Goal: Use online tool/utility: Utilize a website feature to perform a specific function

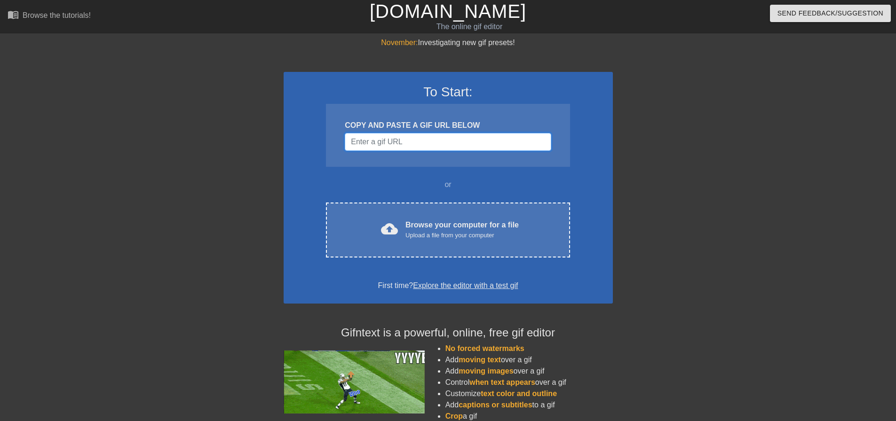
click at [429, 144] on input "Username" at bounding box center [448, 142] width 206 height 18
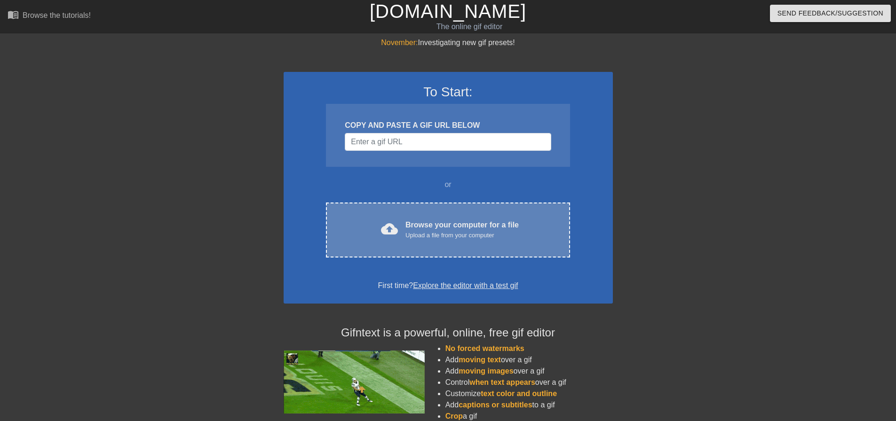
click at [407, 228] on div "Browse your computer for a file Upload a file from your computer" at bounding box center [461, 230] width 113 height 21
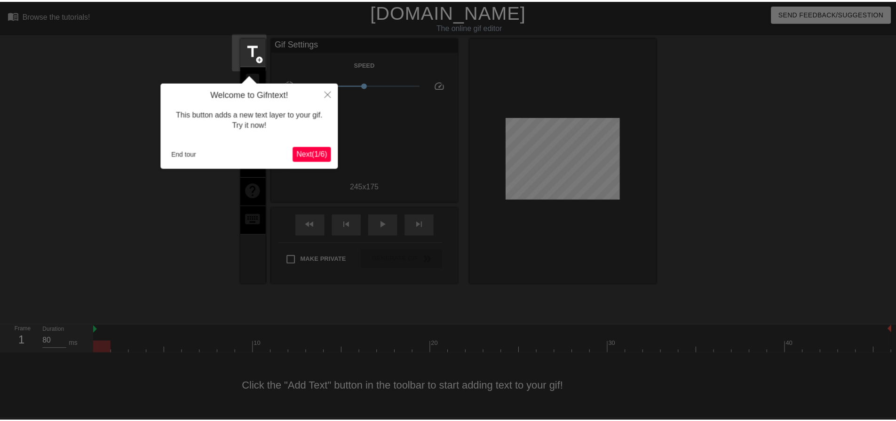
scroll to position [5, 0]
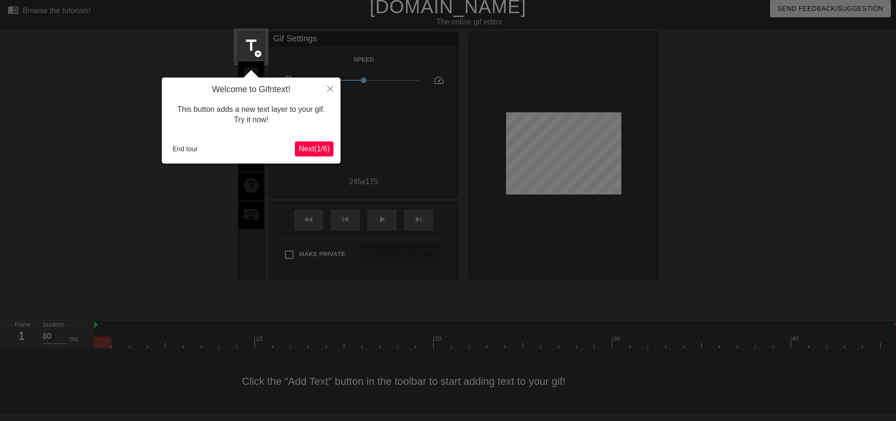
click at [321, 146] on span "Next ( 1 / 6 )" at bounding box center [314, 149] width 31 height 8
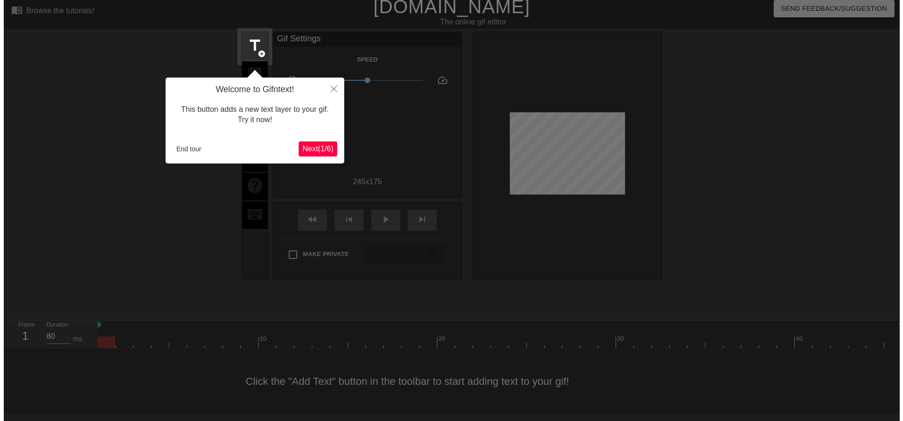
scroll to position [0, 0]
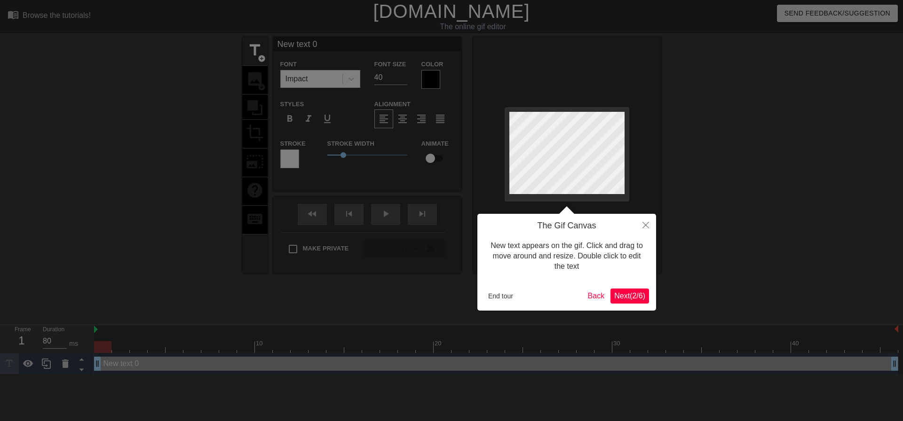
click at [644, 292] on span "Next ( 2 / 6 )" at bounding box center [629, 296] width 31 height 8
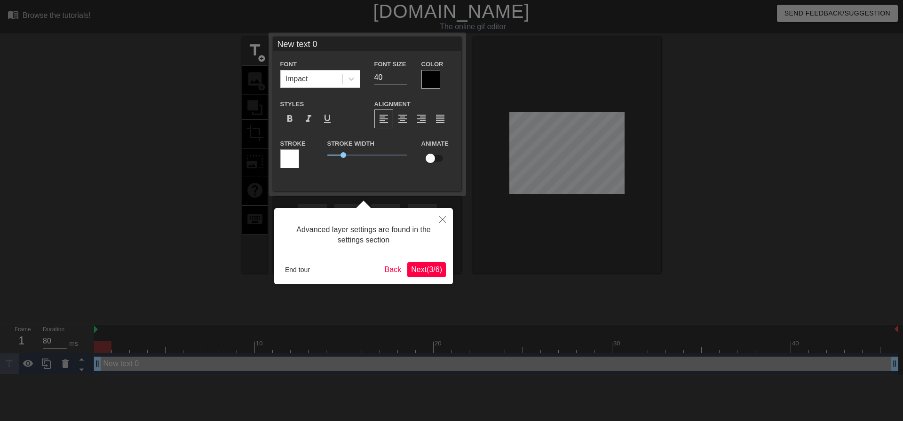
click at [428, 268] on span "Next ( 3 / 6 )" at bounding box center [426, 270] width 31 height 8
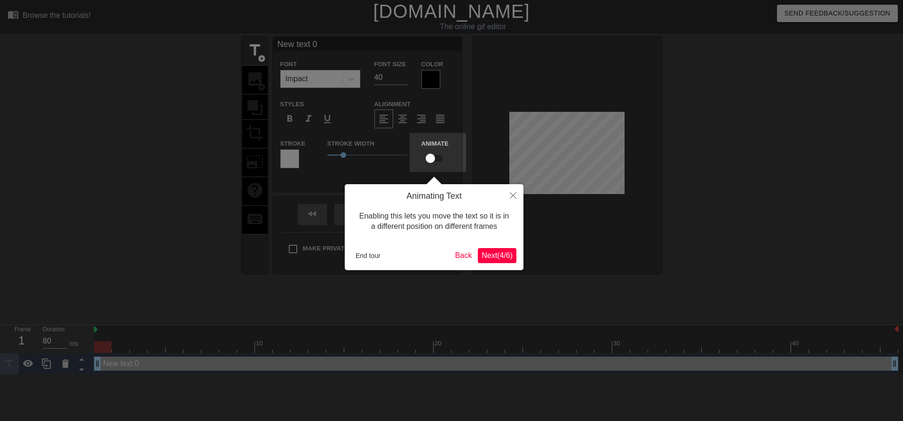
click at [491, 258] on span "Next ( 4 / 6 )" at bounding box center [497, 256] width 31 height 8
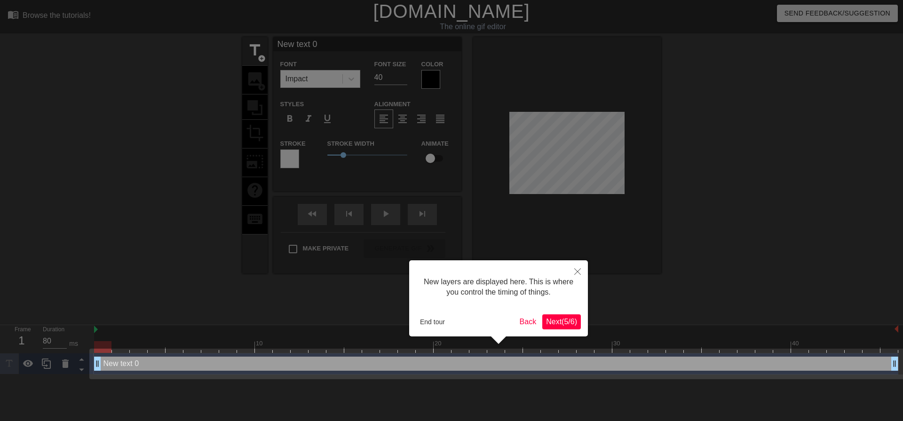
click at [562, 324] on span "Next ( 5 / 6 )" at bounding box center [561, 322] width 31 height 8
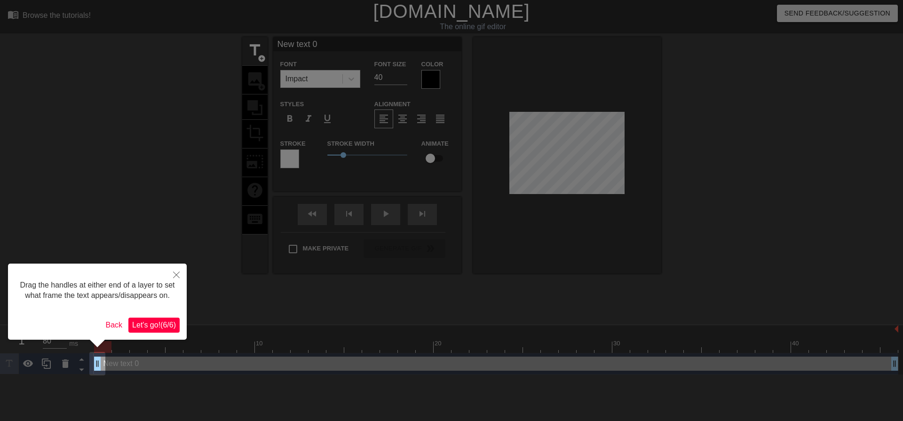
click at [167, 327] on span "Let's go! ( 6 / 6 )" at bounding box center [154, 325] width 44 height 8
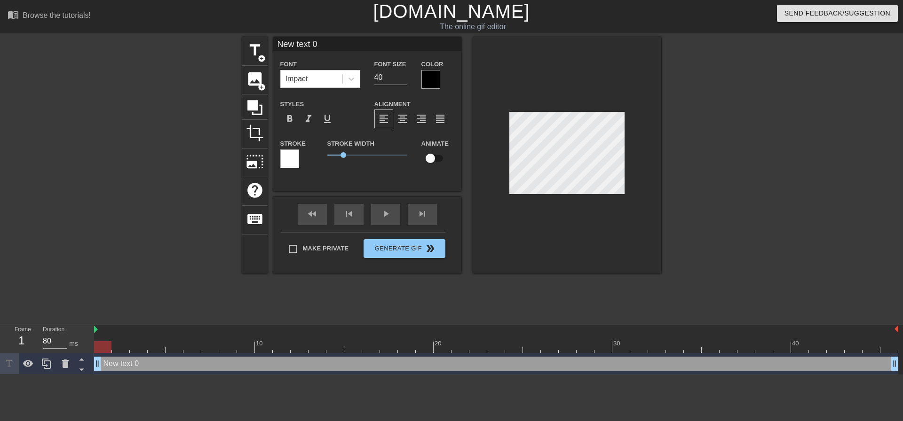
scroll to position [1, 1]
type input "E"
type textarea "E"
type input "Ev"
type textarea "Ev"
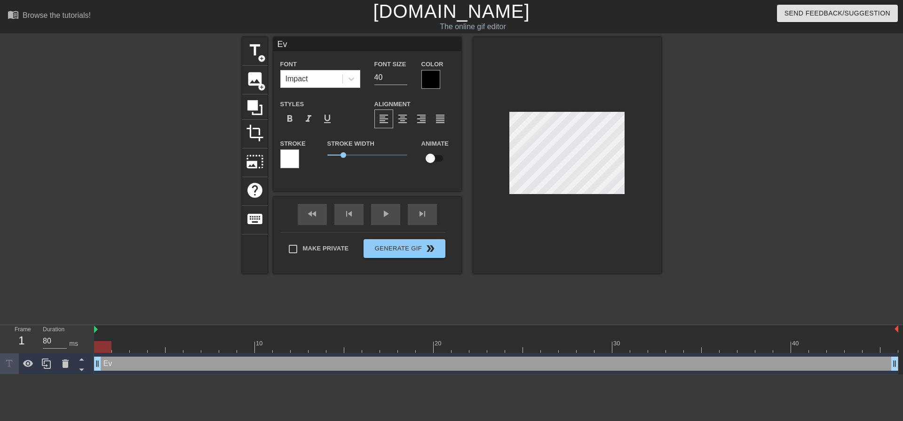
type input "Eve"
type textarea "Eve"
type input "Ever"
type textarea "Ever"
type input "Every"
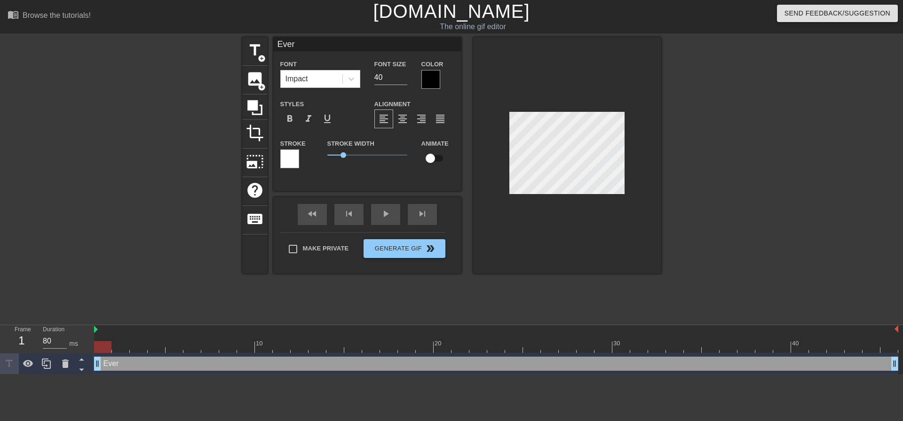
type textarea "Every"
type input "Everyo"
type textarea "Everyo"
type input "Everyon"
type textarea "Everyon"
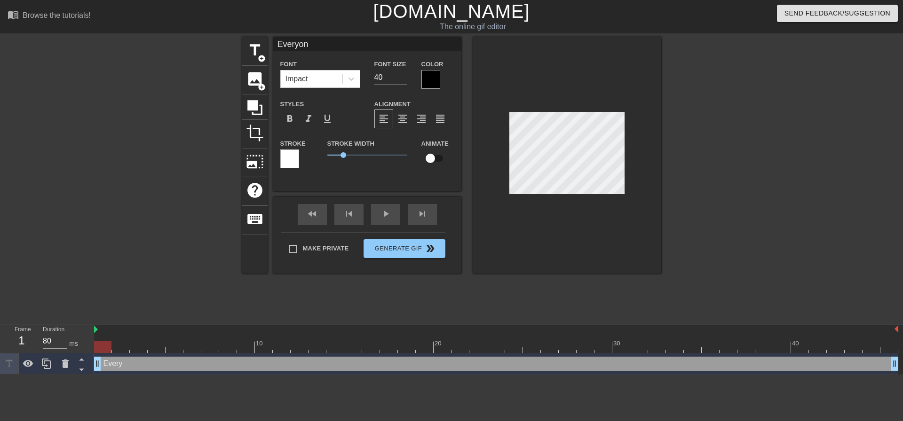
type input "Everyone"
type textarea "Everyone"
click at [442, 78] on div "Color" at bounding box center [437, 73] width 33 height 31
click at [429, 79] on div at bounding box center [430, 79] width 19 height 19
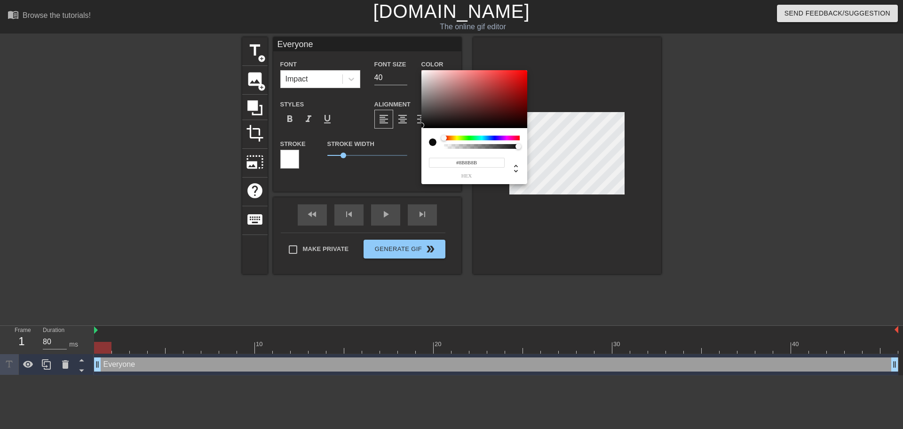
type input "#FFFFFF"
drag, startPoint x: 422, startPoint y: 126, endPoint x: 407, endPoint y: 2, distance: 124.6
click at [407, 2] on div "#FFFFFF hex" at bounding box center [451, 214] width 903 height 429
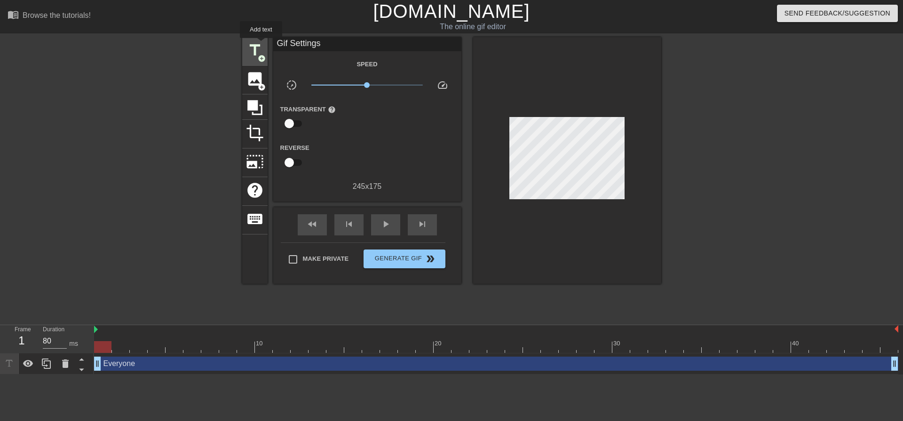
click at [261, 45] on span "title" at bounding box center [255, 50] width 18 height 18
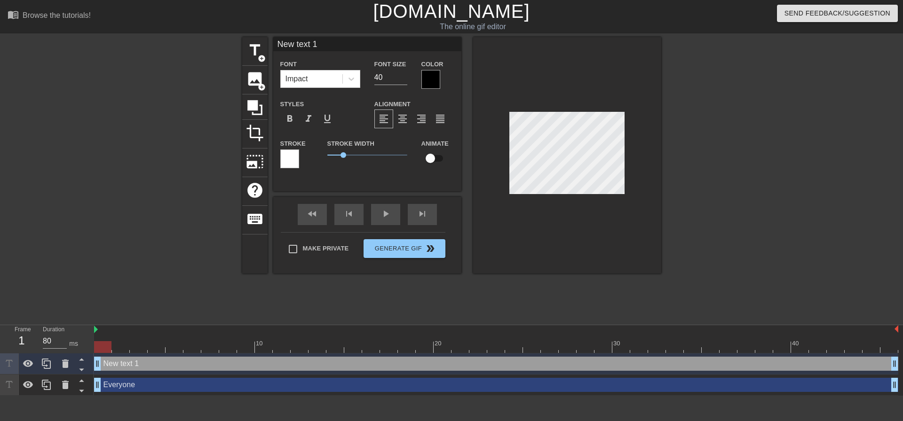
click at [287, 158] on div at bounding box center [289, 159] width 19 height 19
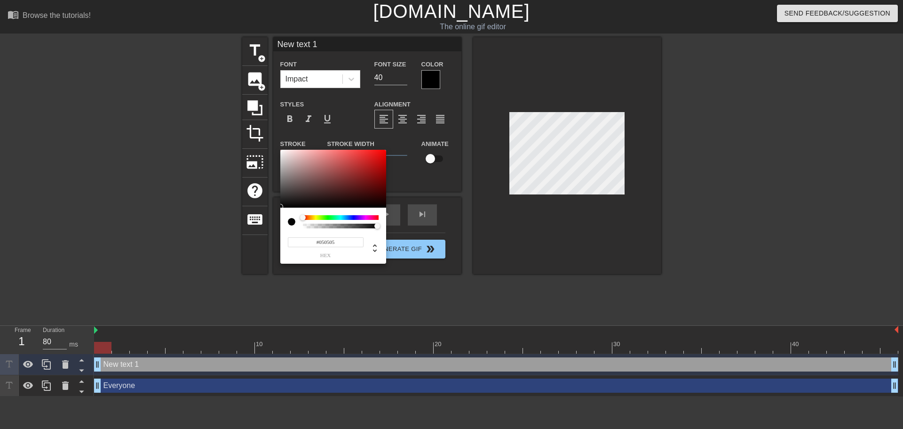
type input "#000000"
drag, startPoint x: 281, startPoint y: 206, endPoint x: 257, endPoint y: 219, distance: 26.9
click at [257, 219] on div "#000000 hex" at bounding box center [451, 214] width 903 height 429
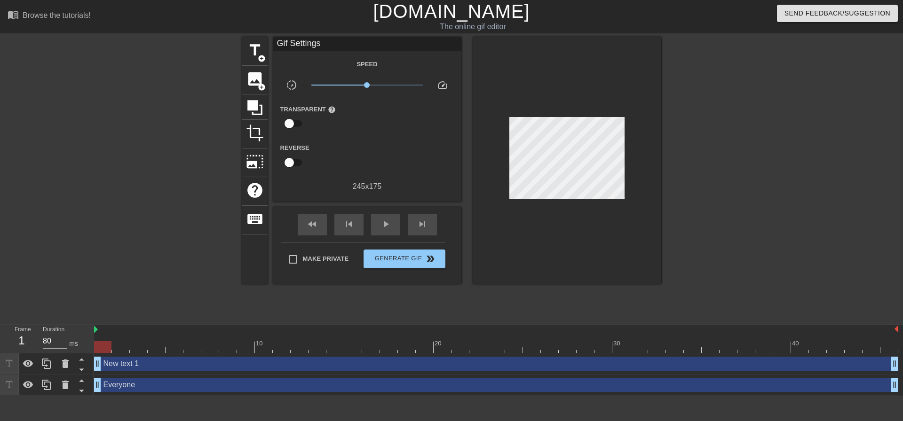
drag, startPoint x: 427, startPoint y: 182, endPoint x: 426, endPoint y: 167, distance: 15.1
click at [259, 55] on span "add_circle" at bounding box center [262, 59] width 8 height 8
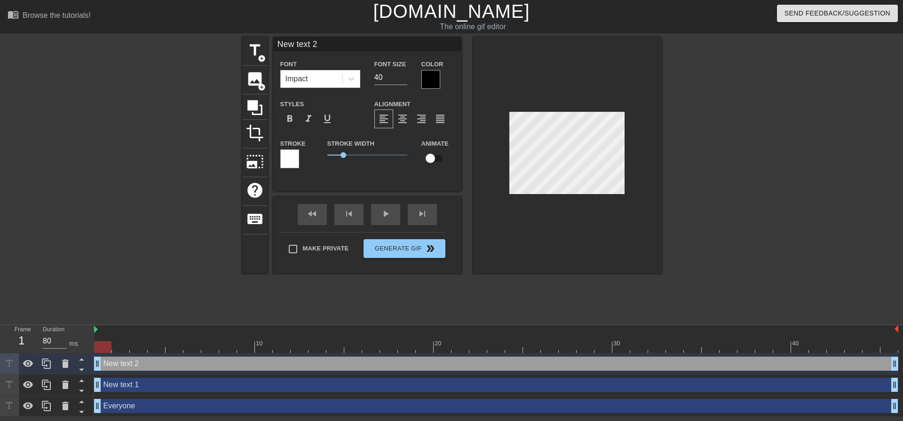
click at [431, 73] on div at bounding box center [430, 79] width 19 height 19
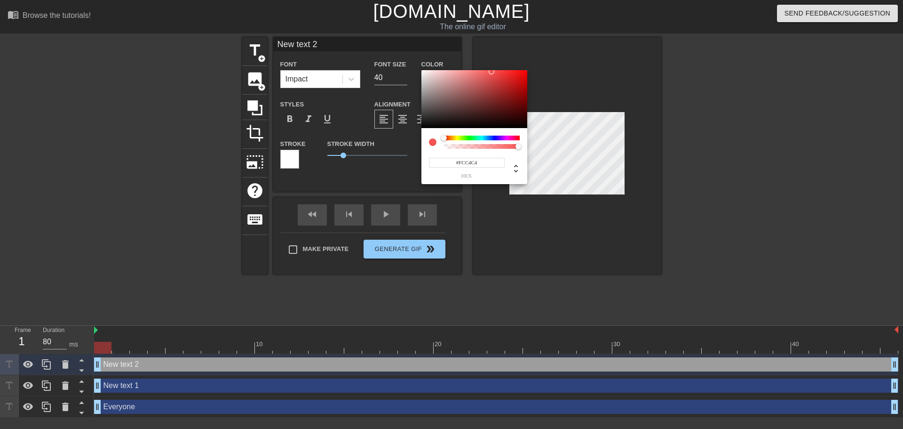
type input "#FFFFFF"
drag, startPoint x: 422, startPoint y: 71, endPoint x: 413, endPoint y: 56, distance: 18.3
click at [413, 56] on div "#FFFFFF hex" at bounding box center [451, 214] width 903 height 429
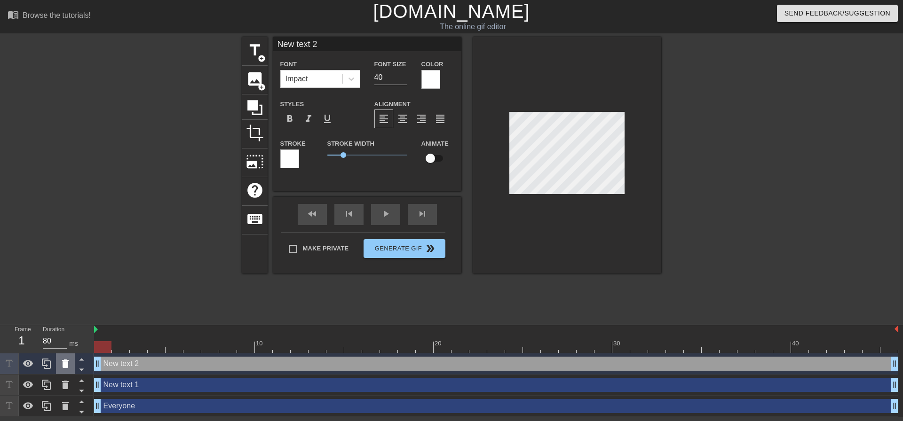
click at [66, 368] on icon at bounding box center [65, 364] width 7 height 8
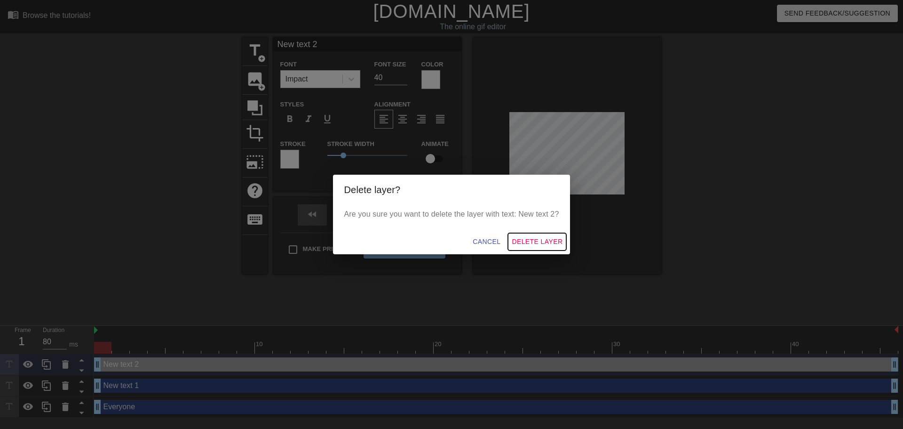
click at [519, 248] on button "Delete Layer" at bounding box center [537, 241] width 58 height 17
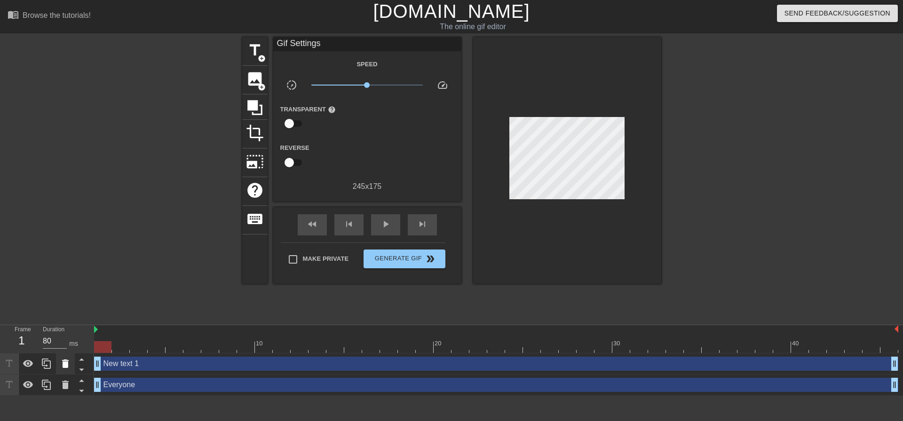
click at [65, 363] on icon at bounding box center [65, 364] width 7 height 8
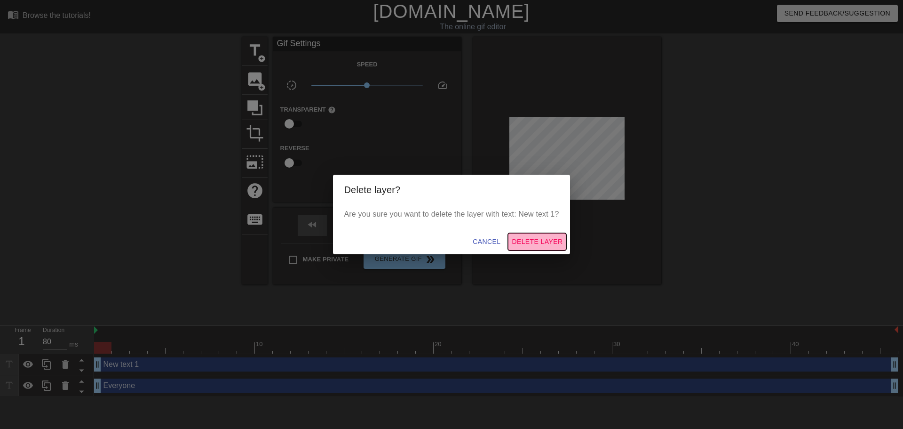
click at [544, 238] on span "Delete Layer" at bounding box center [537, 242] width 51 height 12
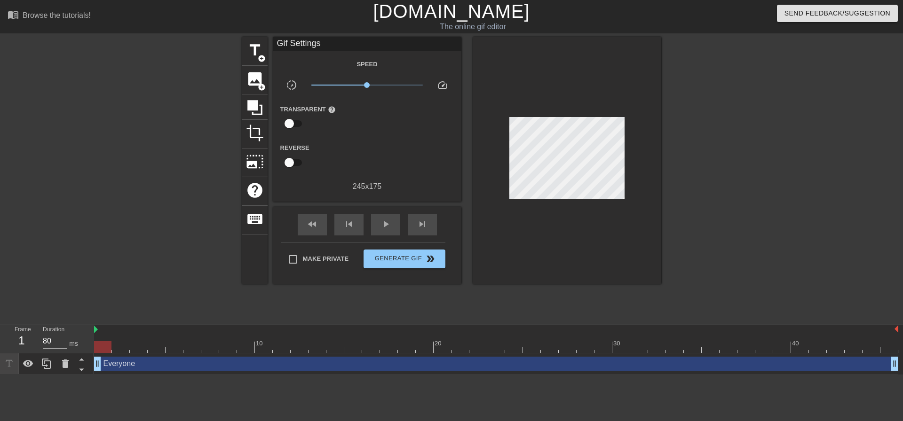
click at [137, 367] on div "Everyone drag_handle drag_handle" at bounding box center [496, 364] width 804 height 14
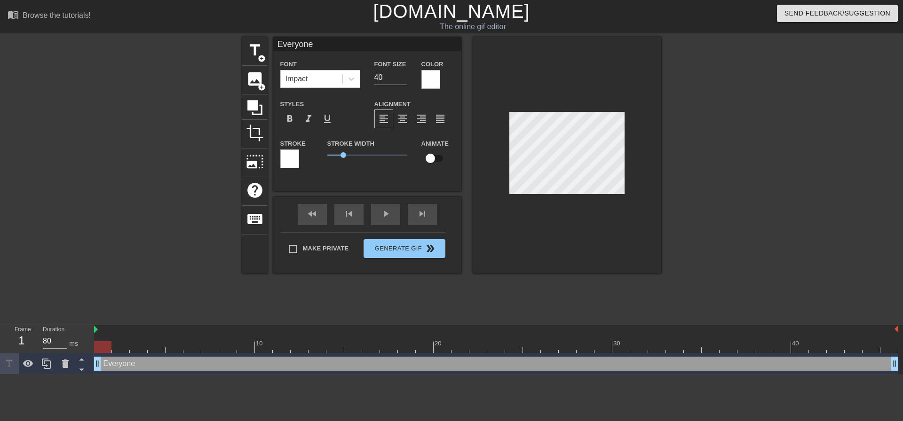
click at [293, 150] on div at bounding box center [289, 159] width 19 height 19
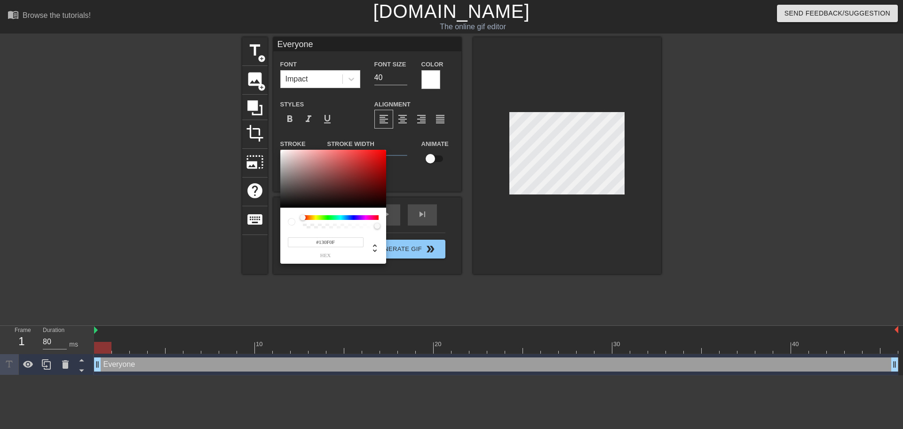
type input "#000000"
drag, startPoint x: 280, startPoint y: 203, endPoint x: 271, endPoint y: 217, distance: 16.6
click at [271, 217] on div "#000000 hex" at bounding box center [451, 214] width 903 height 429
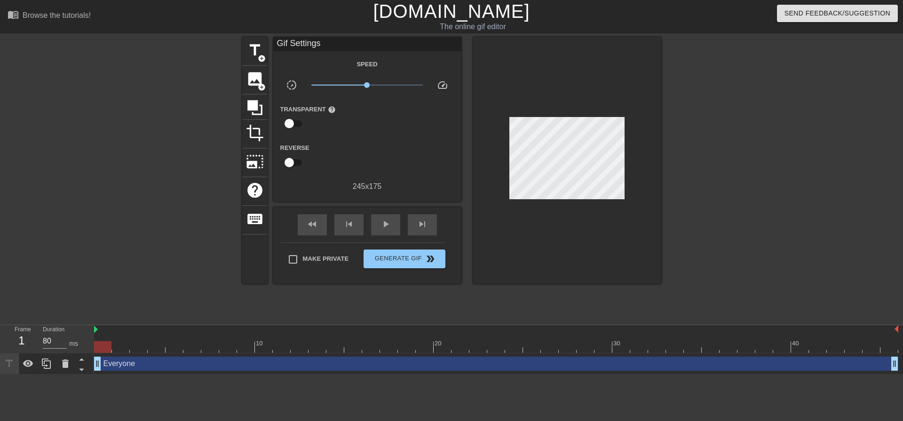
click at [140, 365] on div "Everyone drag_handle drag_handle" at bounding box center [496, 364] width 804 height 14
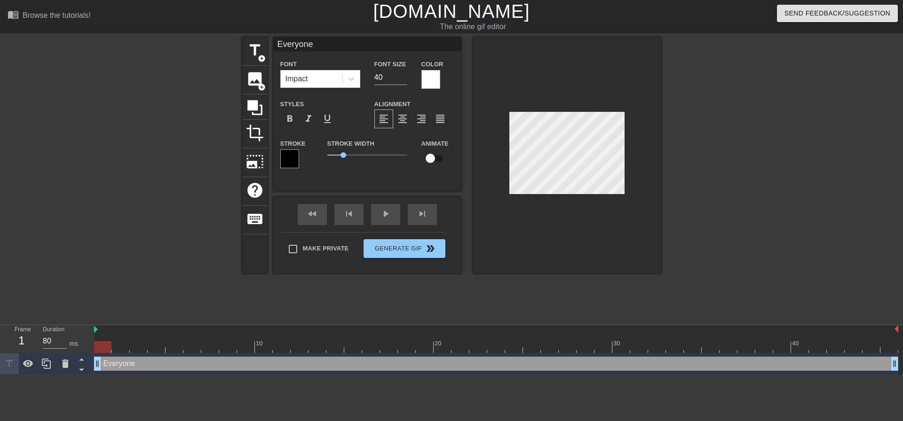
click at [533, 220] on div at bounding box center [567, 155] width 188 height 237
click at [122, 363] on div "Everyone drag_handle drag_handle" at bounding box center [496, 364] width 804 height 14
click at [395, 78] on input "40" at bounding box center [390, 77] width 33 height 15
click at [405, 74] on input "41" at bounding box center [390, 77] width 33 height 15
click at [405, 74] on input "42" at bounding box center [390, 77] width 33 height 15
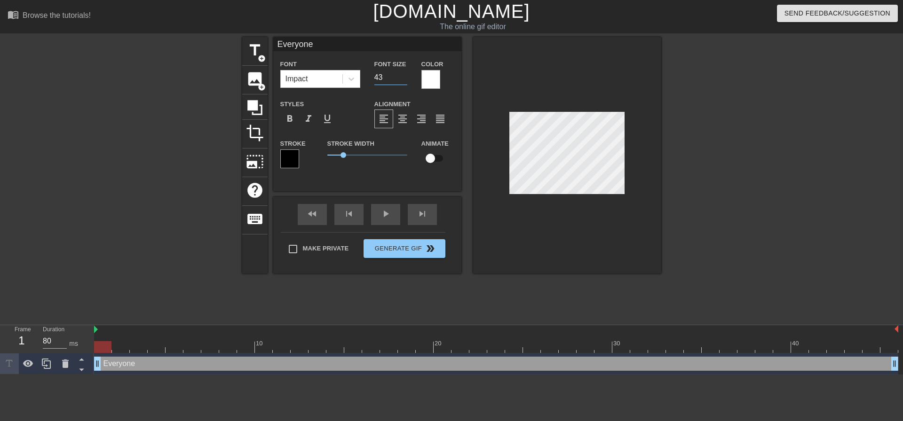
type input "43"
click at [405, 74] on input "43" at bounding box center [390, 77] width 33 height 15
click at [534, 222] on div at bounding box center [567, 155] width 188 height 237
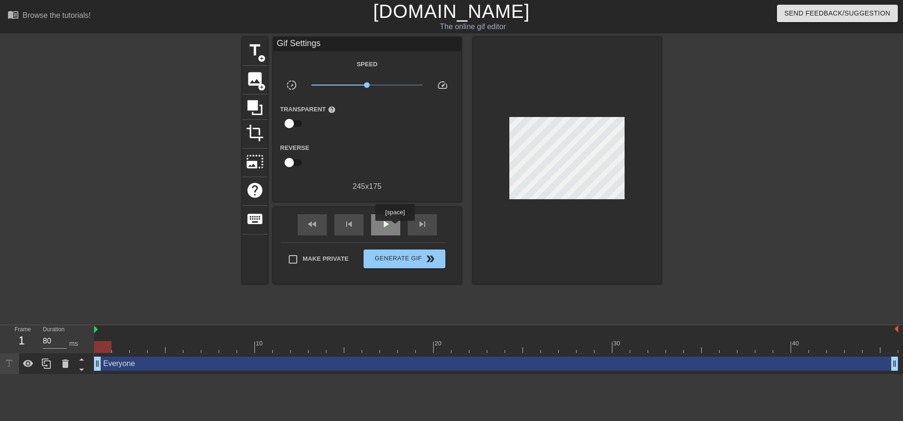
click at [392, 228] on div "play_arrow" at bounding box center [385, 224] width 29 height 21
click at [392, 228] on div "pause" at bounding box center [385, 224] width 29 height 21
click at [313, 227] on span "fast_rewind" at bounding box center [312, 224] width 11 height 11
click at [381, 227] on span "play_arrow" at bounding box center [385, 224] width 11 height 11
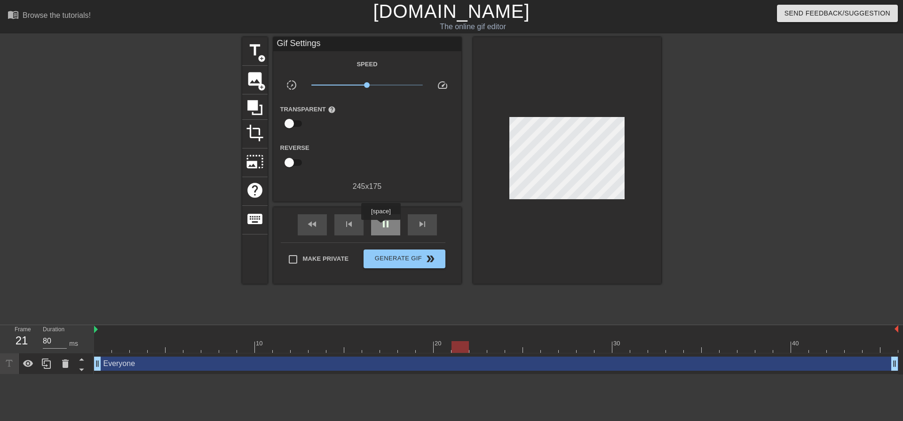
click at [381, 227] on span "pause" at bounding box center [385, 224] width 11 height 11
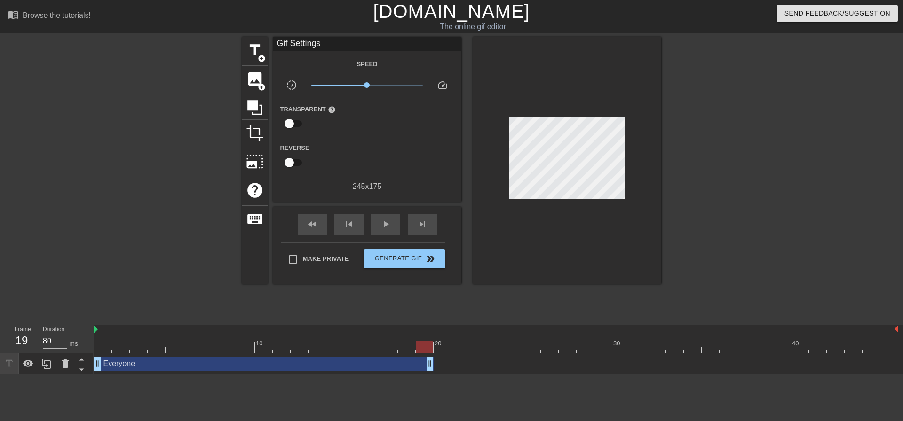
drag, startPoint x: 894, startPoint y: 365, endPoint x: 433, endPoint y: 393, distance: 461.3
click at [433, 375] on html "menu_book Browse the tutorials! [DOMAIN_NAME] The online gif editor Send Feedba…" at bounding box center [451, 187] width 903 height 375
click at [384, 227] on span "play_arrow" at bounding box center [385, 224] width 11 height 11
click at [384, 227] on span "pause" at bounding box center [385, 224] width 11 height 11
click at [292, 125] on input "checkbox" at bounding box center [289, 124] width 54 height 18
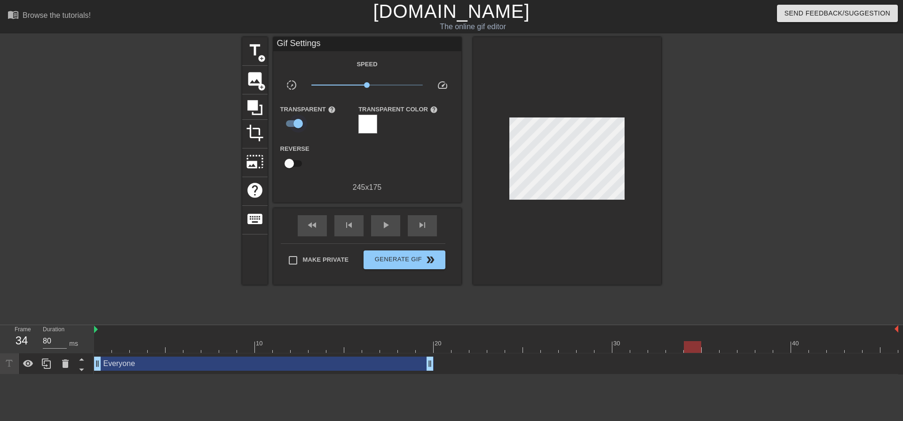
click at [292, 125] on input "checkbox" at bounding box center [298, 124] width 54 height 18
checkbox input "false"
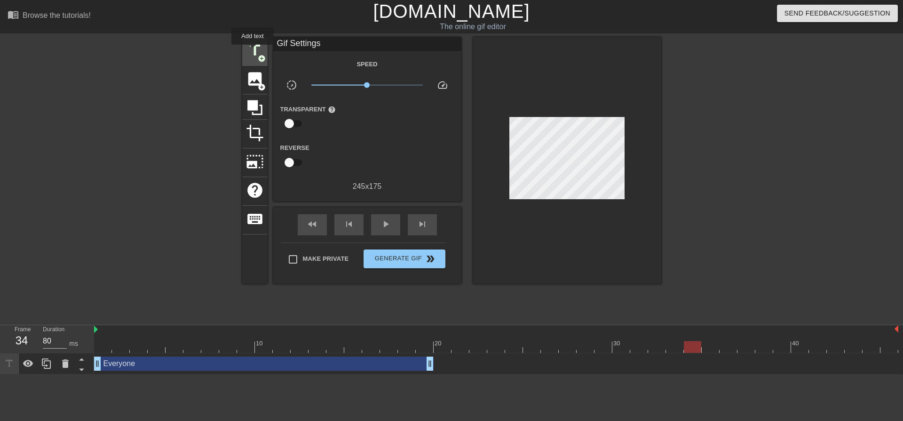
click at [253, 51] on span "title" at bounding box center [255, 50] width 18 height 18
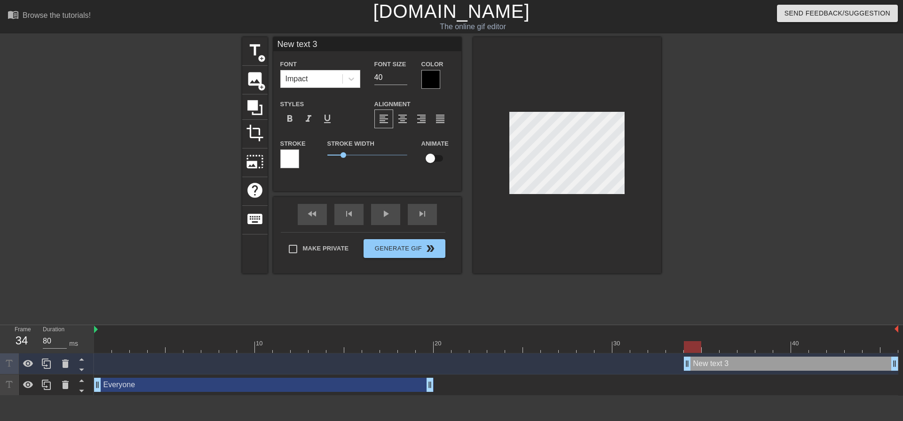
click at [430, 80] on div at bounding box center [430, 79] width 19 height 19
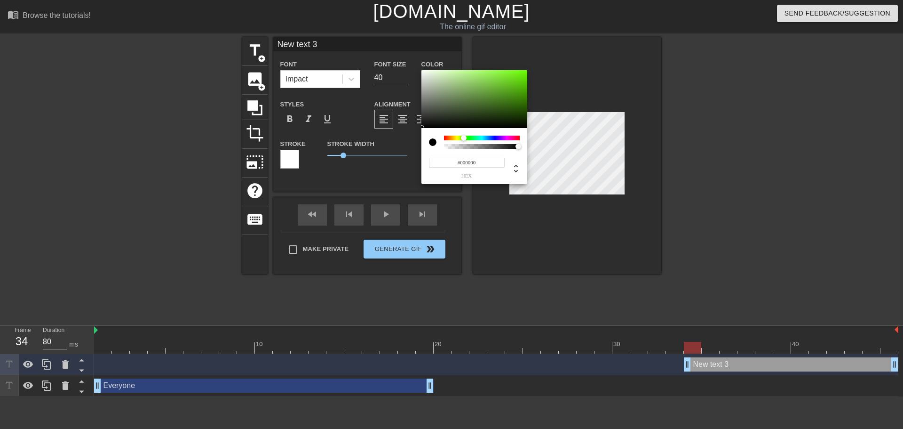
click at [464, 137] on div at bounding box center [482, 137] width 76 height 5
type input "#7ED73F"
drag, startPoint x: 487, startPoint y: 86, endPoint x: 496, endPoint y: 79, distance: 11.4
click at [496, 79] on div at bounding box center [474, 99] width 106 height 58
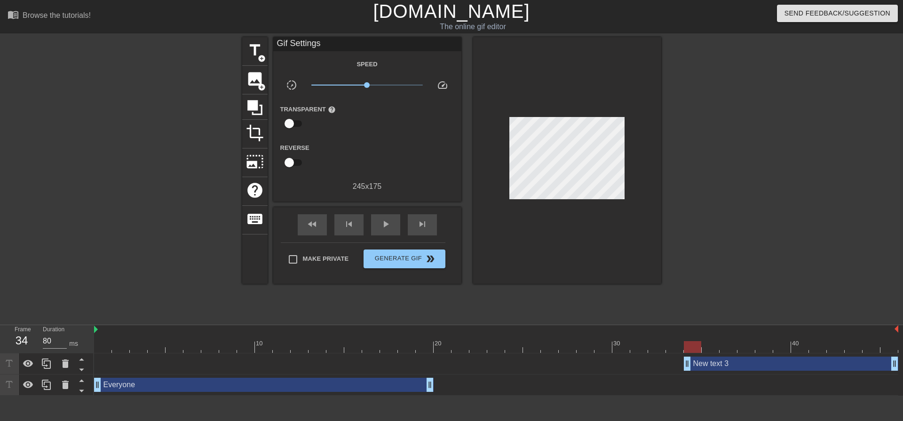
click at [145, 369] on div "New text 3 drag_handle drag_handle" at bounding box center [496, 364] width 804 height 14
click at [778, 369] on div "New text 3 drag_handle drag_handle" at bounding box center [791, 364] width 214 height 14
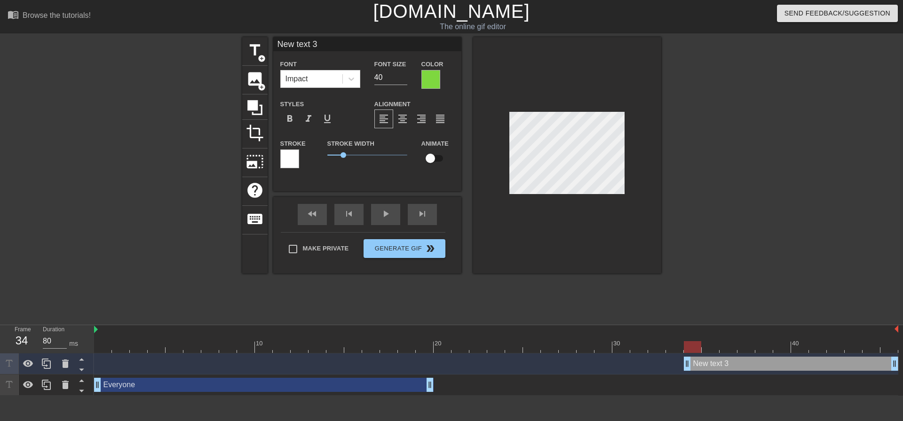
type input "K"
type textarea "K"
type input "KJ"
type textarea "KJ"
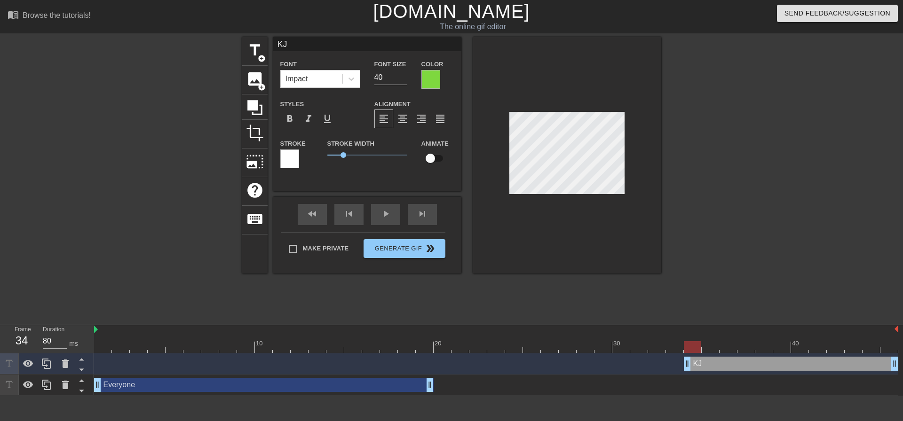
type input "KJD"
type textarea "KJD"
type input "KJDL"
type textarea "KJDL"
type input "KJD"
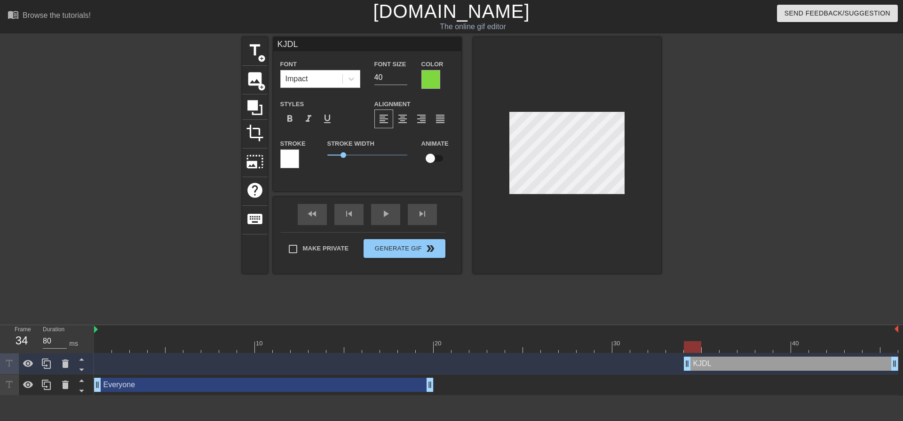
type textarea "KJD"
type input "KJ"
type textarea "KJ"
type input "K"
type textarea "K"
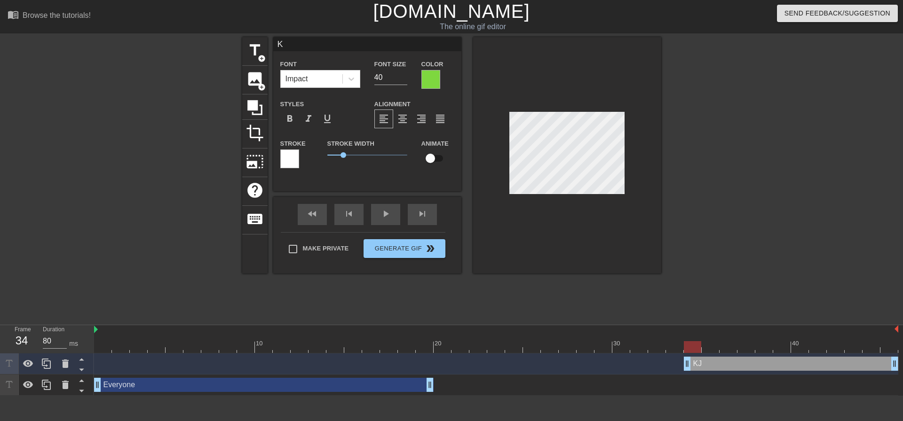
type input "KD"
type textarea "KD"
type input "KDL"
type textarea "KDL"
click at [576, 255] on div at bounding box center [567, 155] width 188 height 237
